Goal: Transaction & Acquisition: Purchase product/service

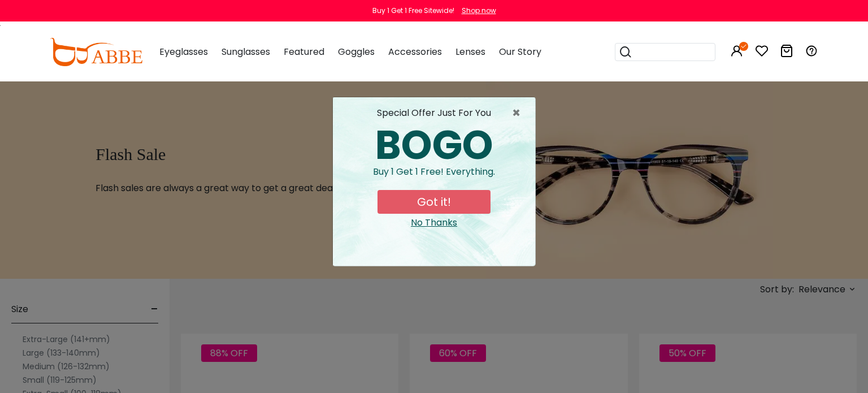
click at [464, 201] on button "Got it!" at bounding box center [434, 202] width 113 height 24
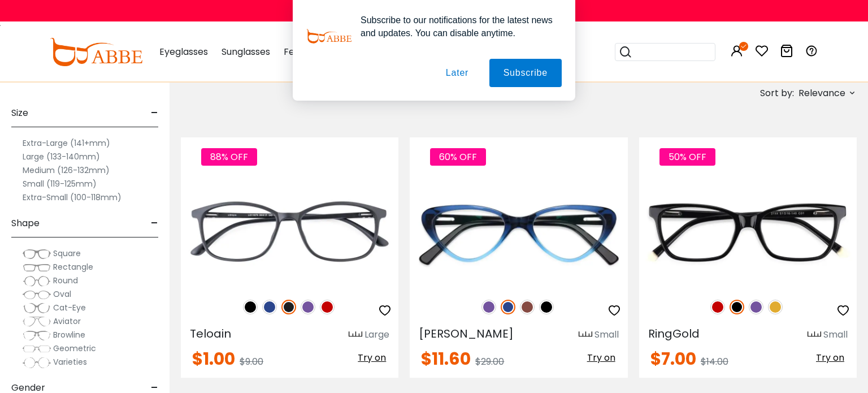
click at [96, 197] on label "Extra-Small (100-118mm)" at bounding box center [72, 197] width 99 height 14
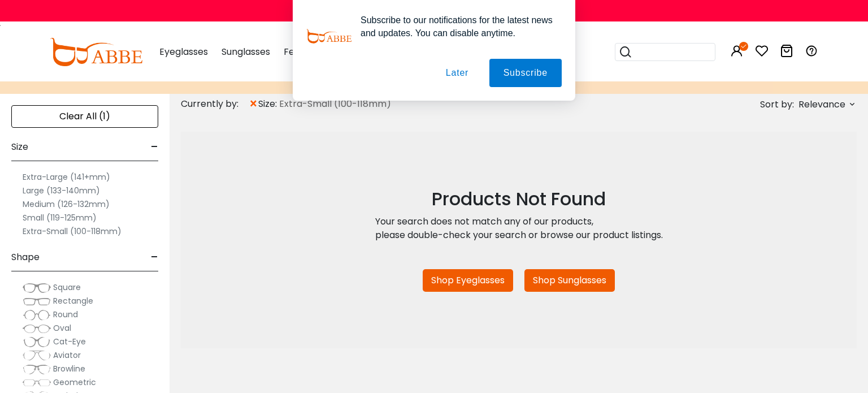
scroll to position [187, 0]
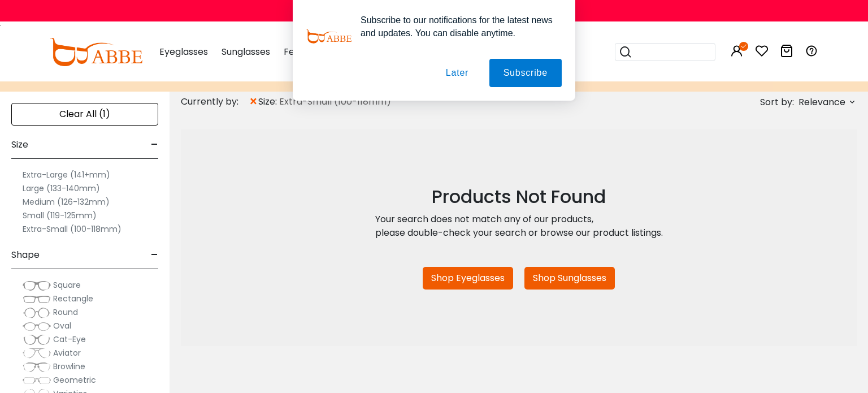
click at [43, 213] on label "Small (119-125mm)" at bounding box center [60, 216] width 74 height 14
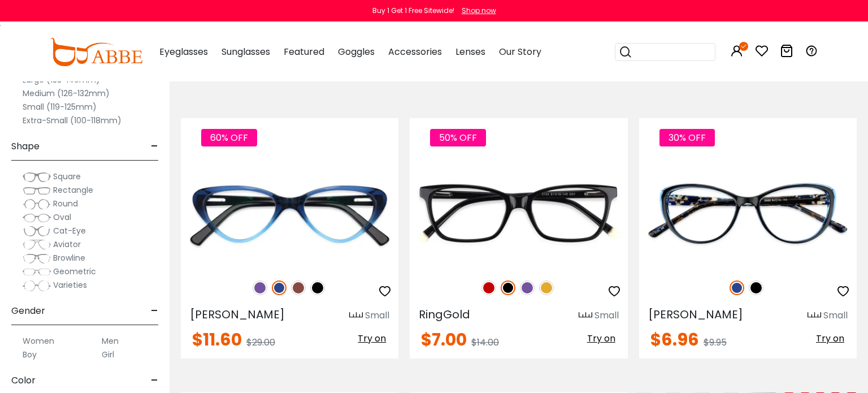
click at [62, 107] on label "Small (119-125mm)" at bounding box center [60, 107] width 74 height 14
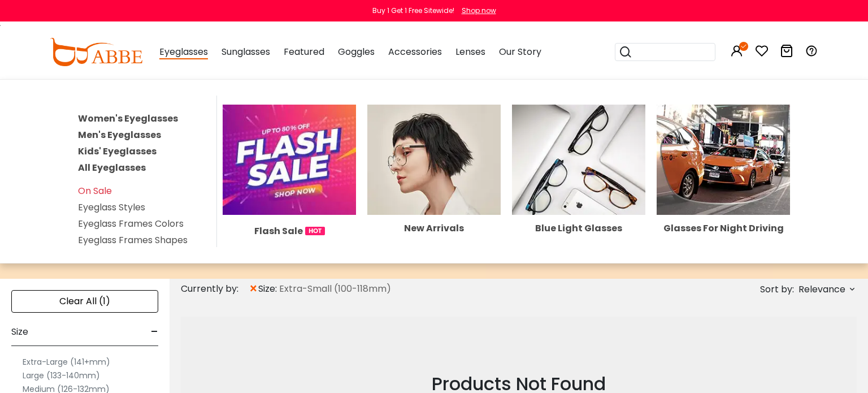
click at [145, 149] on link "Kids' Eyeglasses" at bounding box center [117, 151] width 79 height 13
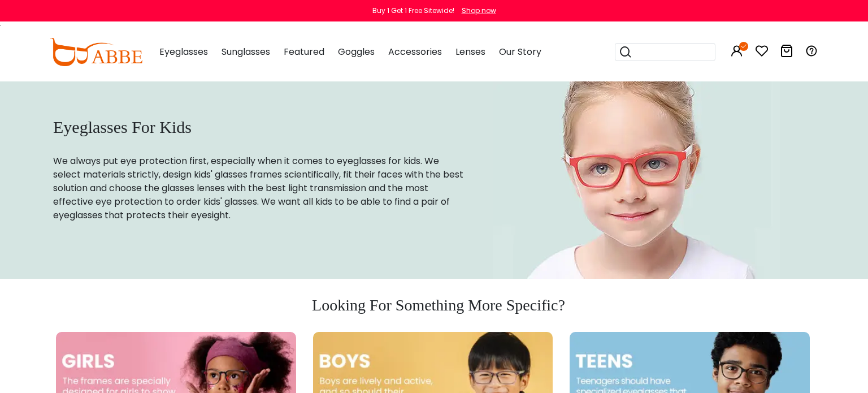
click at [453, 129] on h1 "Eyeglasses For Kids" at bounding box center [258, 127] width 411 height 20
click at [0, 0] on button "Later" at bounding box center [0, 0] width 0 height 0
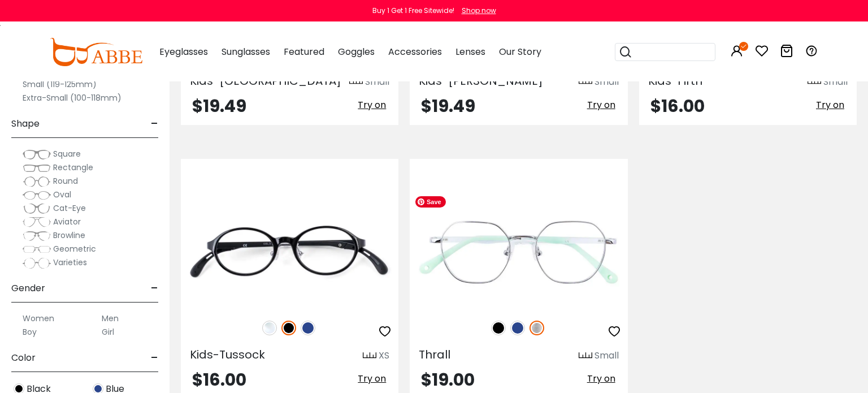
scroll to position [3142, 0]
